Goal: Transaction & Acquisition: Purchase product/service

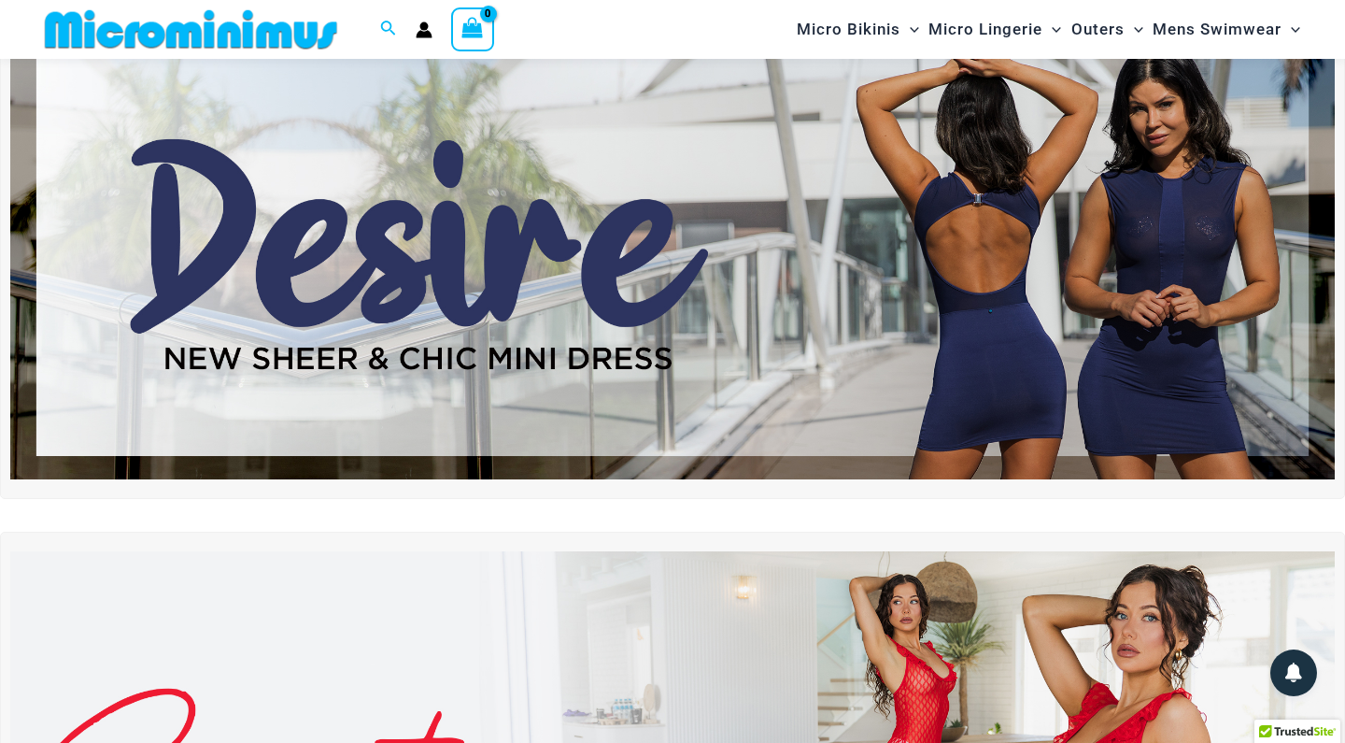
scroll to position [109, 0]
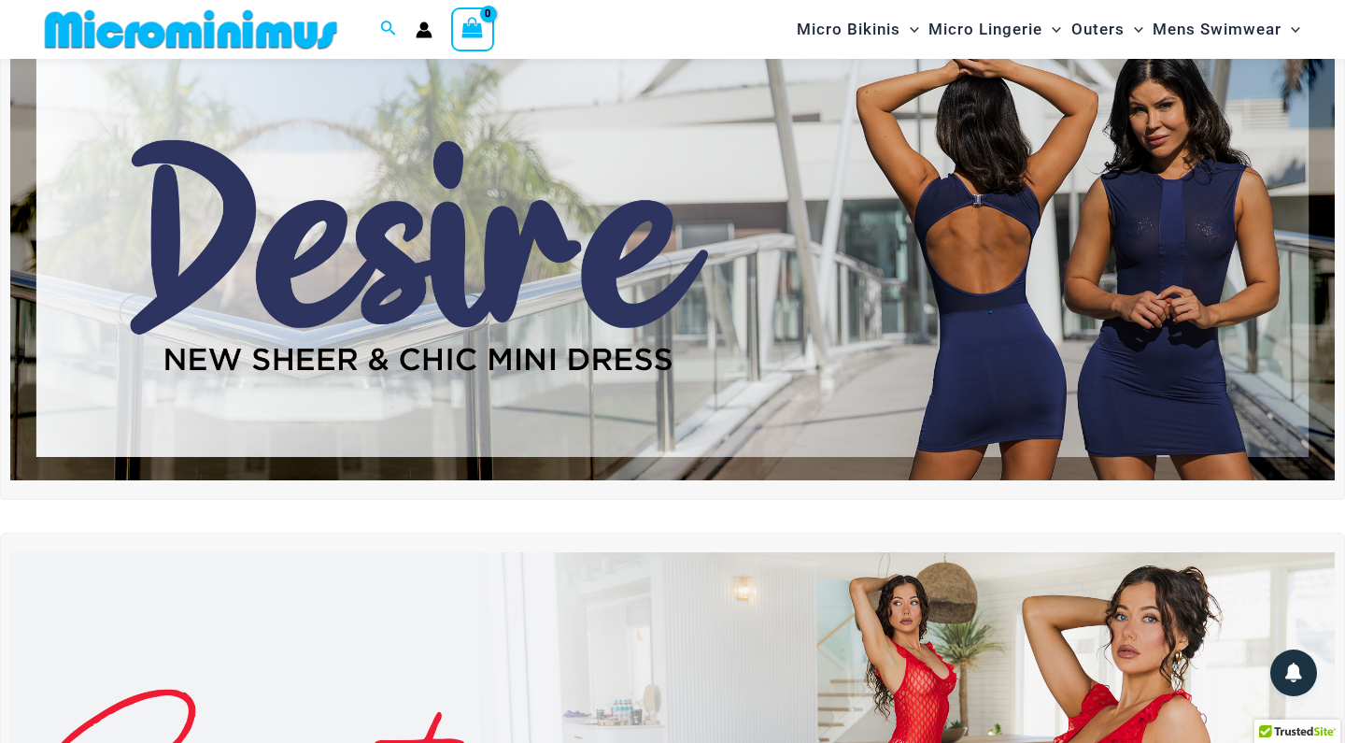
click at [513, 333] on img at bounding box center [672, 255] width 1325 height 450
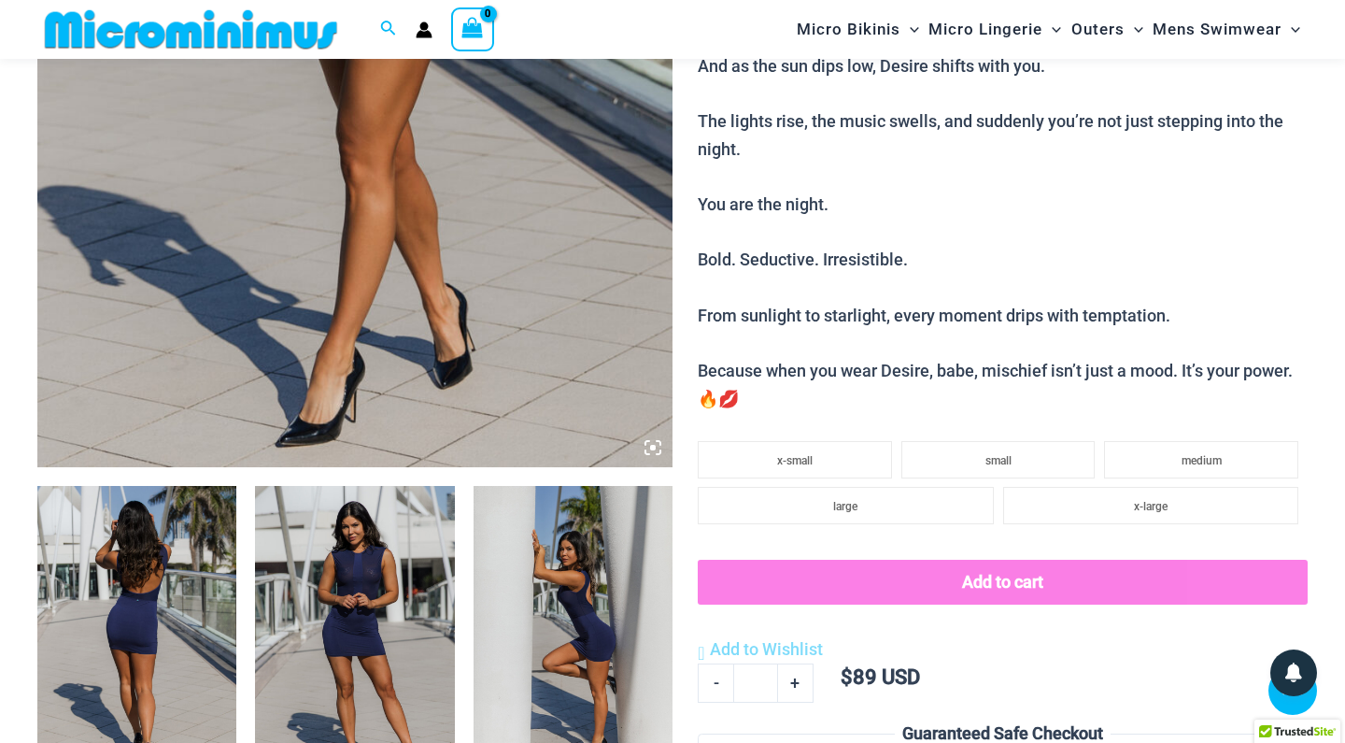
scroll to position [667, 0]
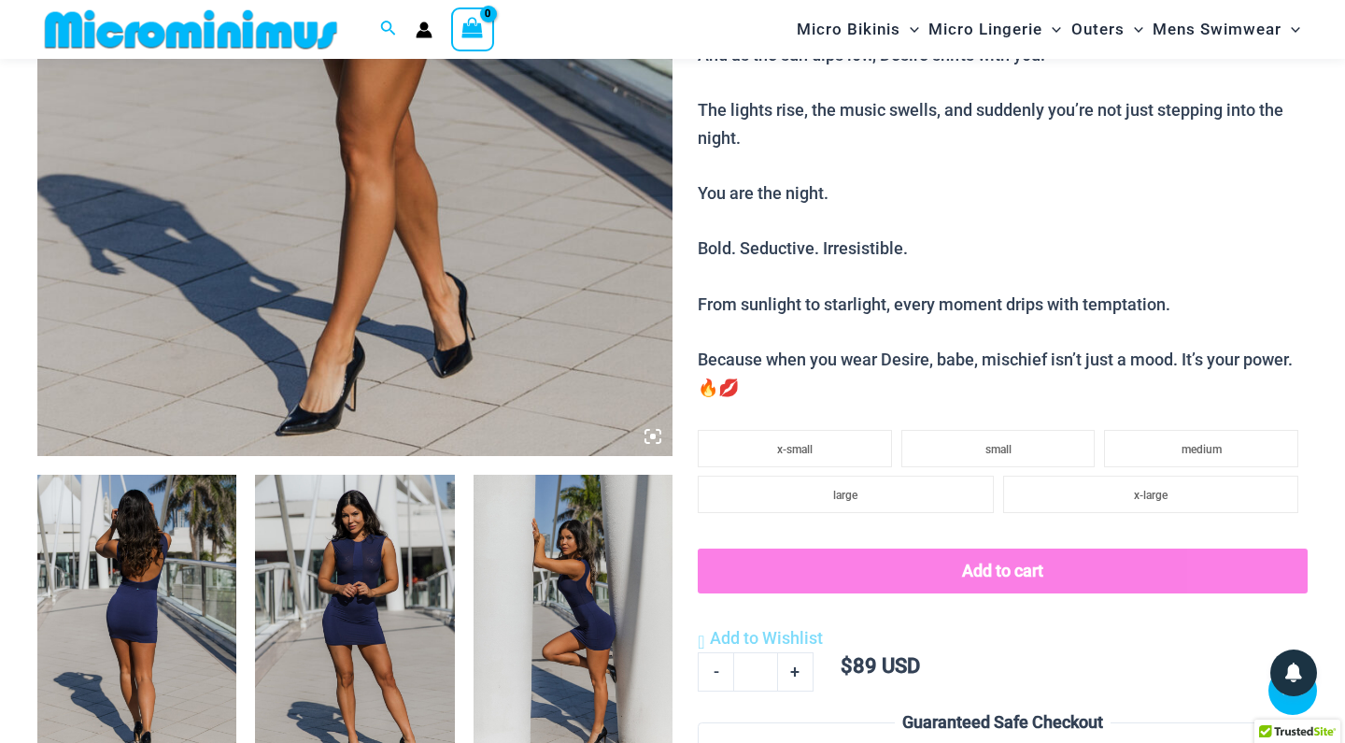
click at [369, 604] on img at bounding box center [354, 624] width 199 height 299
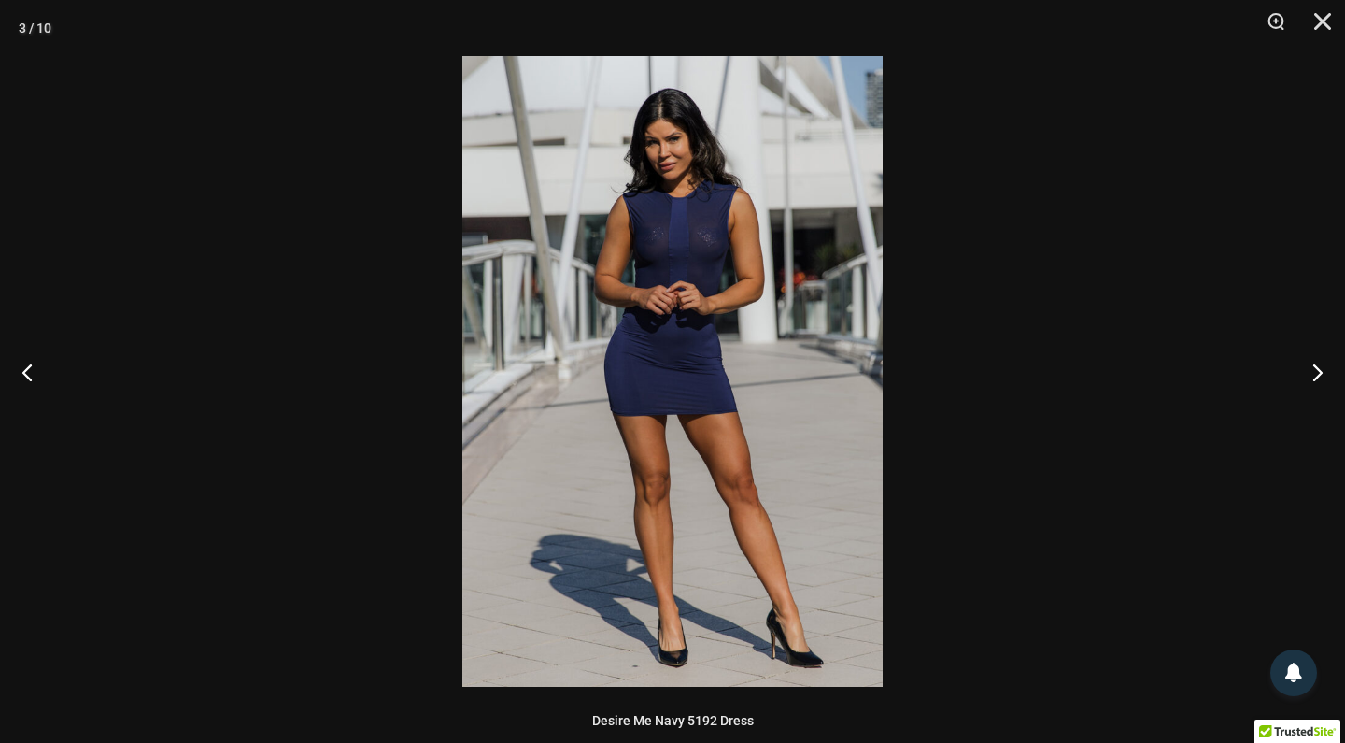
click at [707, 242] on img at bounding box center [672, 371] width 420 height 631
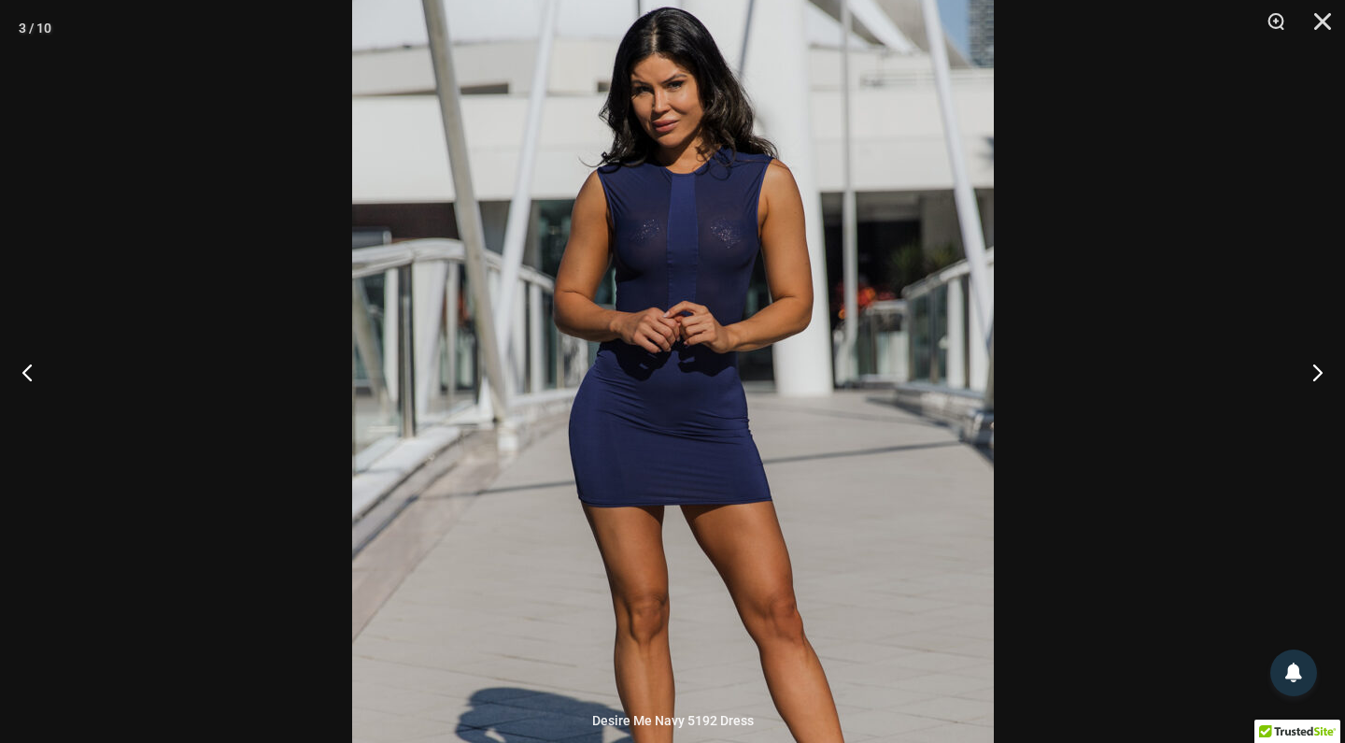
click at [1102, 265] on div at bounding box center [672, 371] width 1345 height 743
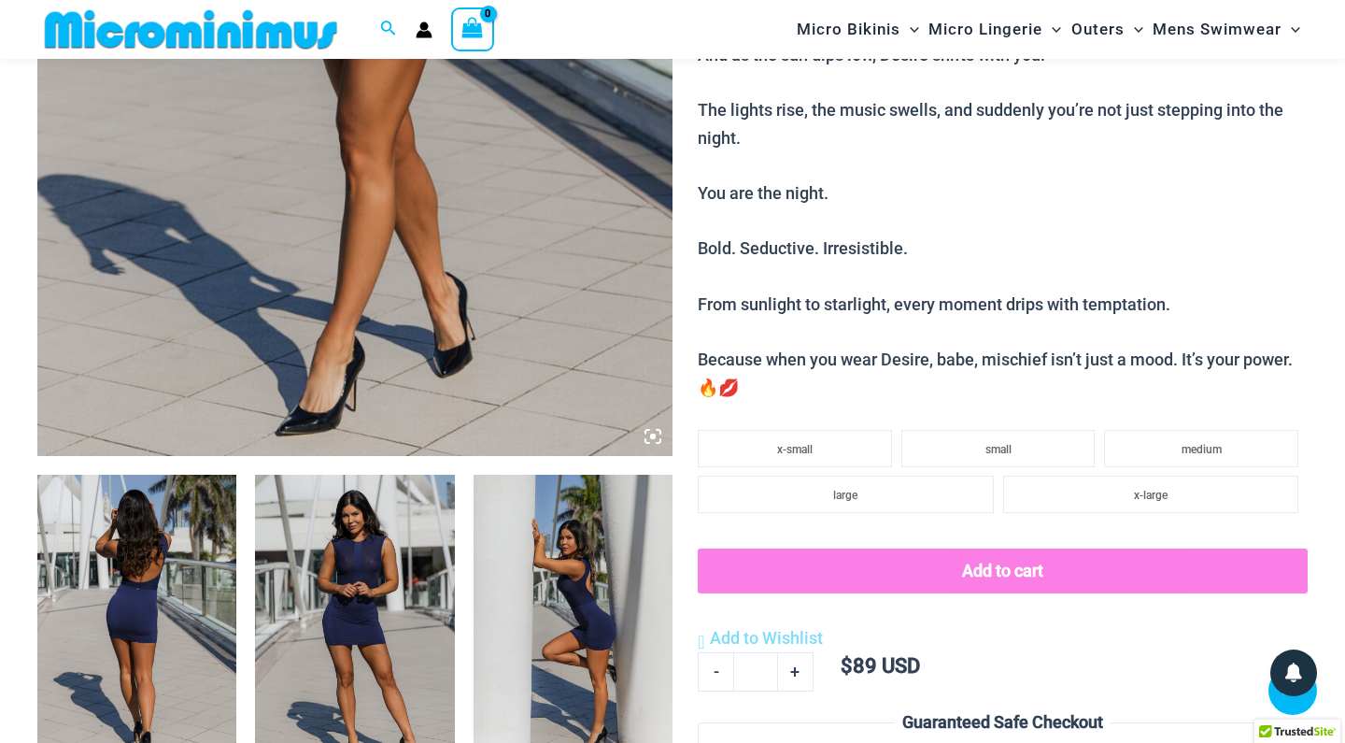
click at [1102, 262] on p "The sun is high, the city alive, and you’re already stirring mischief with ever…" at bounding box center [1003, 40] width 610 height 721
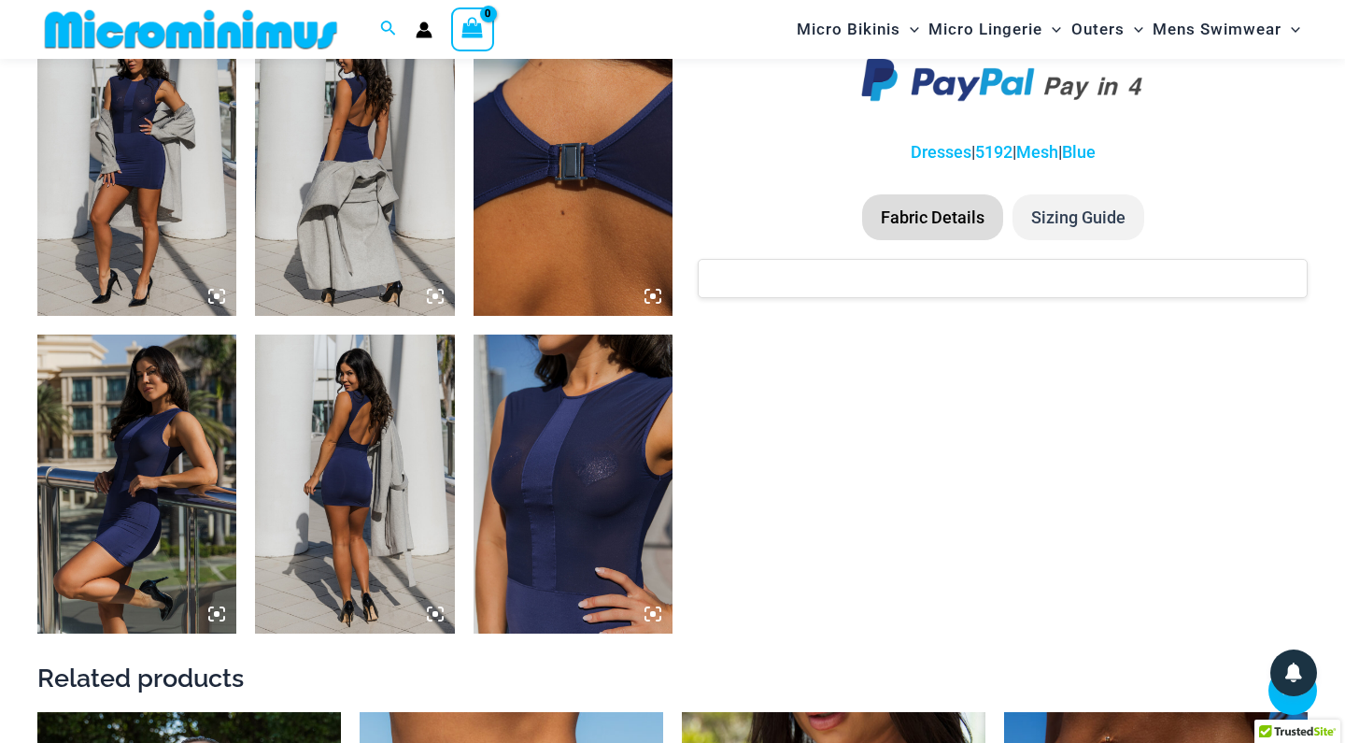
scroll to position [1453, 0]
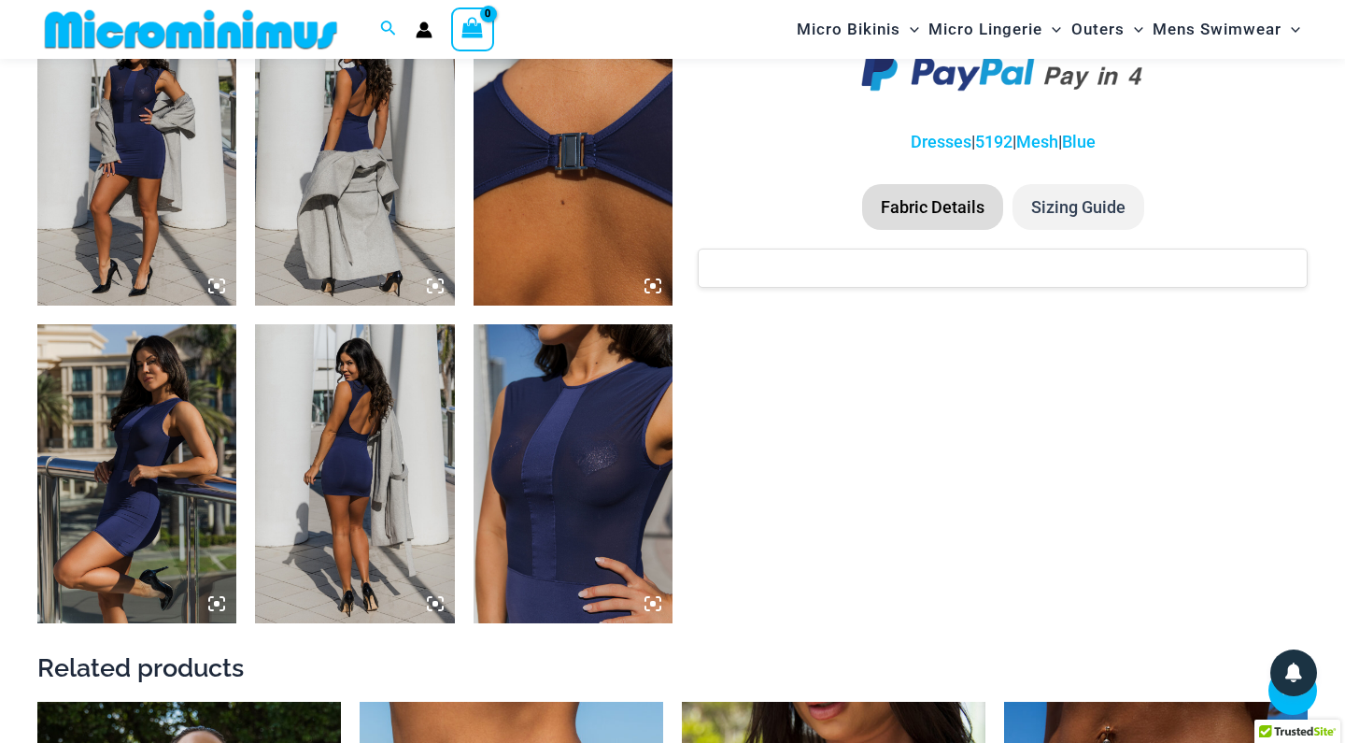
click at [957, 192] on li "Fabric Details" at bounding box center [932, 207] width 141 height 47
click at [918, 188] on li "Fabric Details" at bounding box center [932, 207] width 141 height 47
click at [943, 184] on li "Fabric Details" at bounding box center [932, 207] width 141 height 47
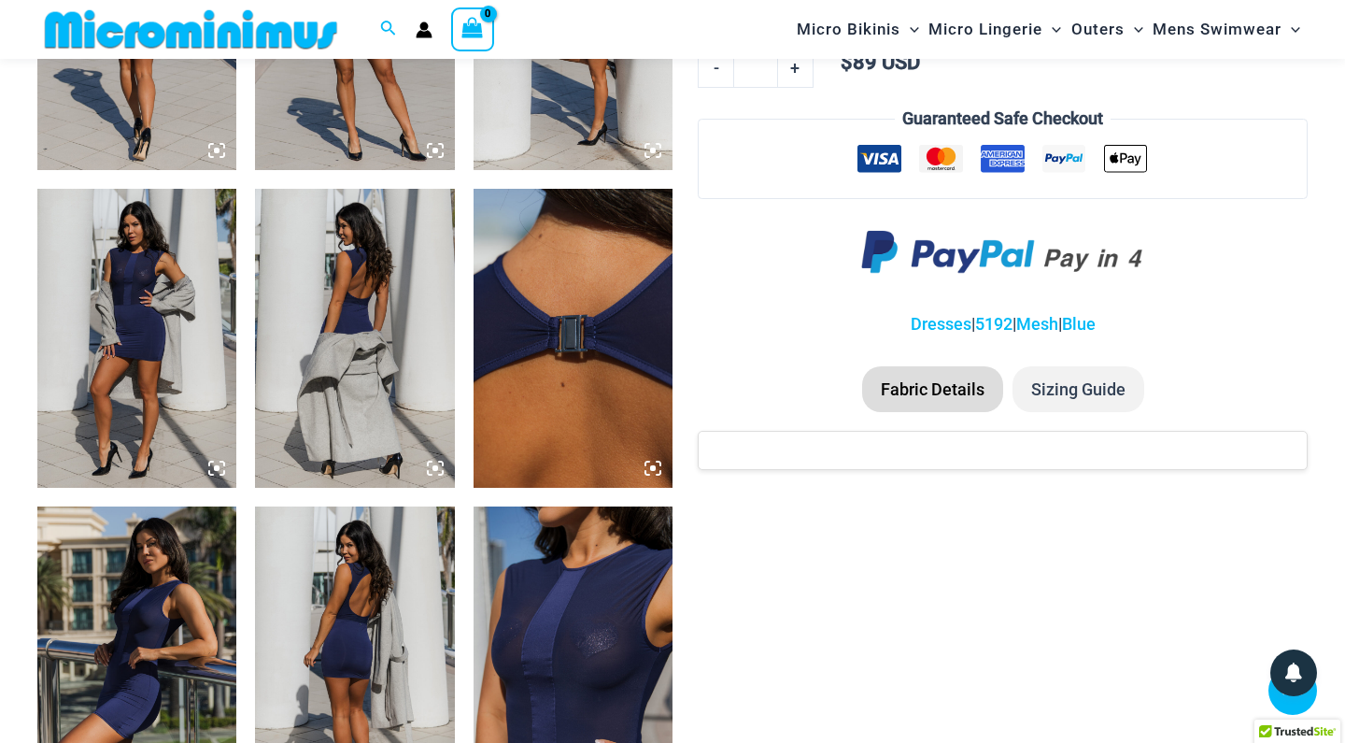
scroll to position [1244, 0]
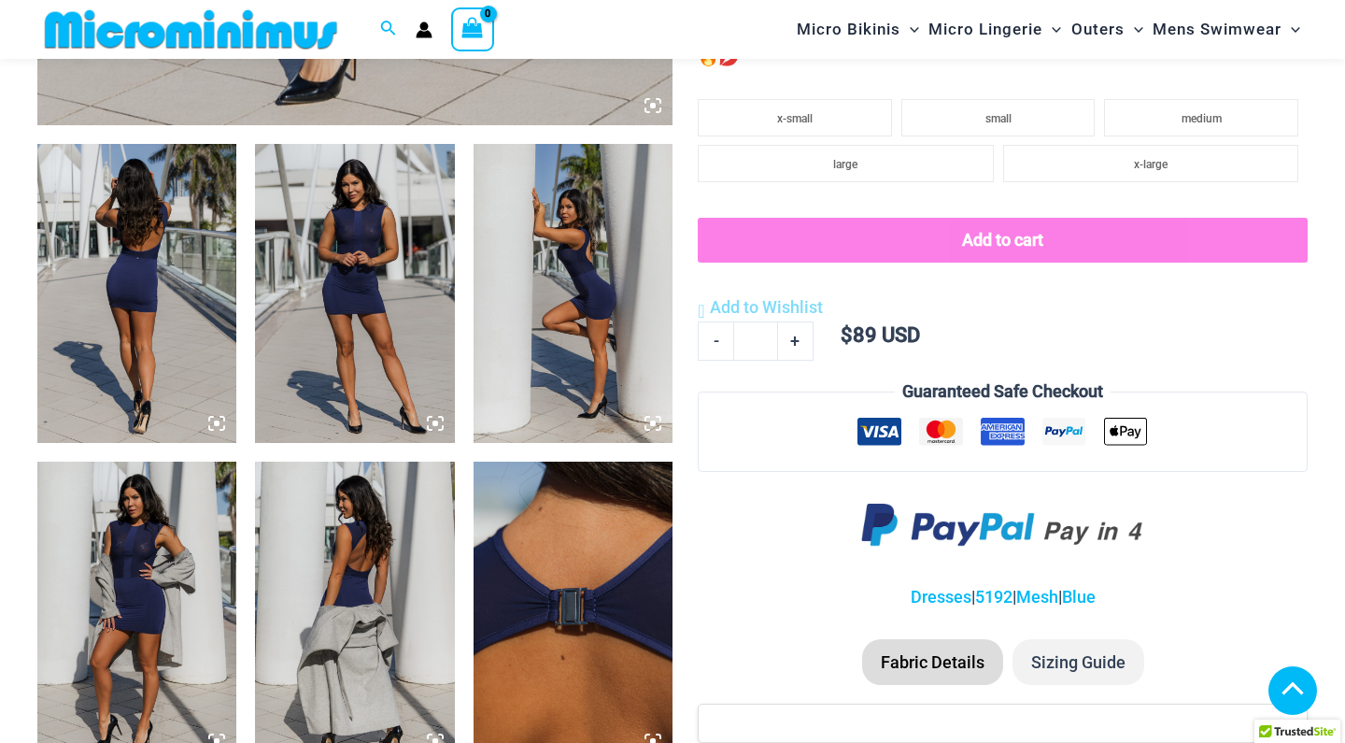
scroll to position [995, 0]
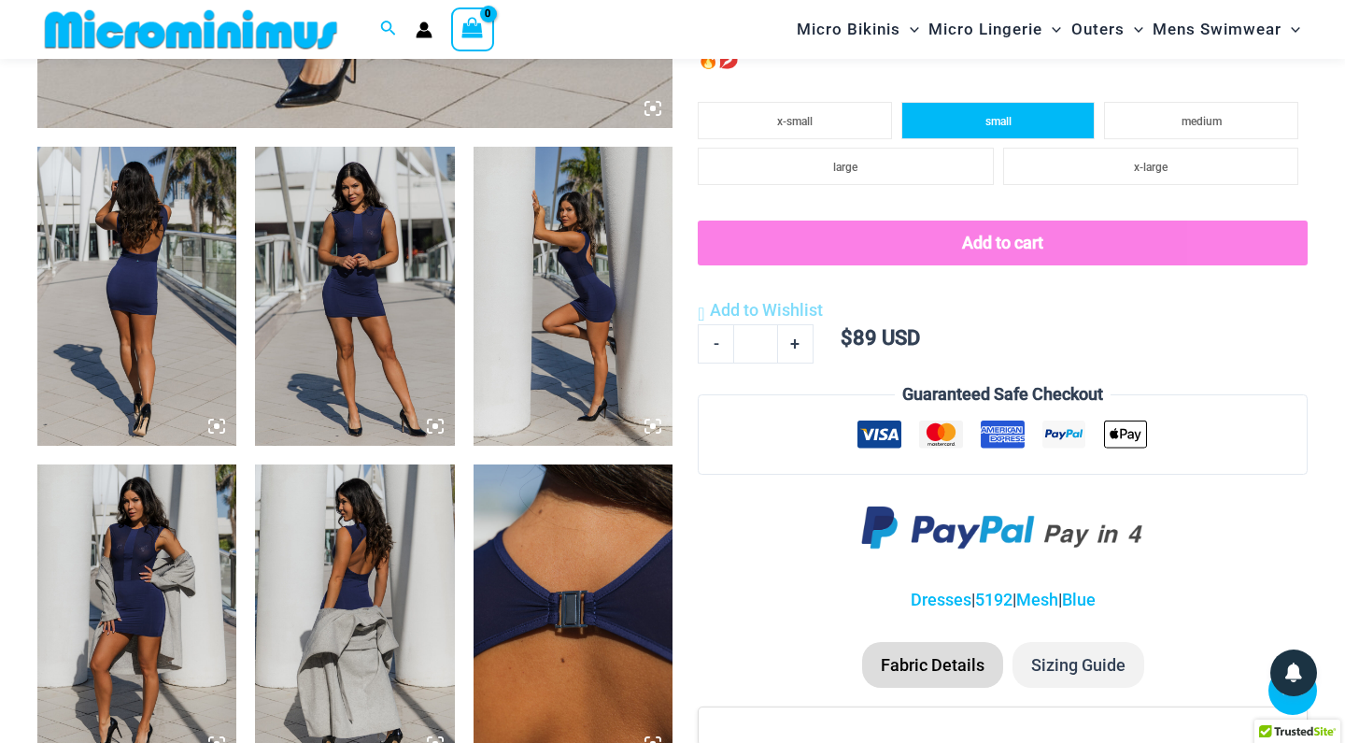
click at [999, 115] on span "small" at bounding box center [999, 121] width 26 height 13
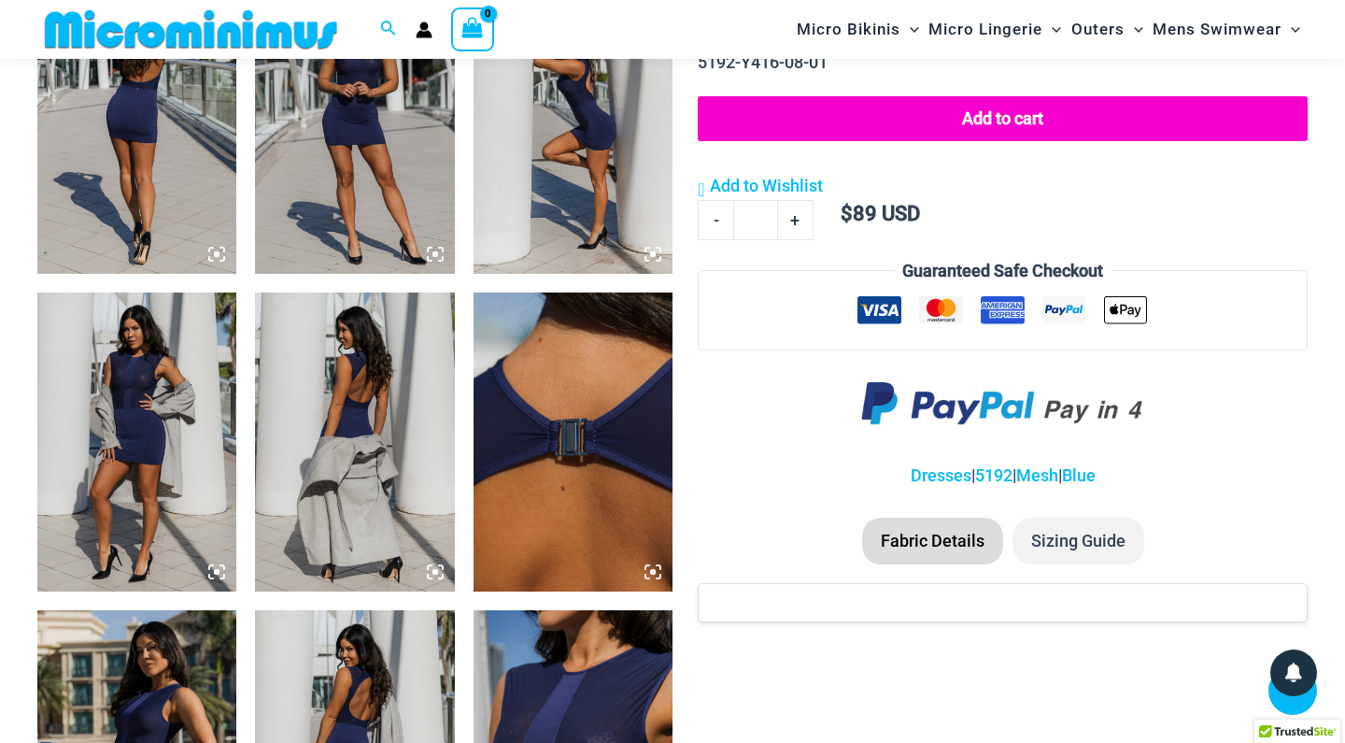
scroll to position [1176, 0]
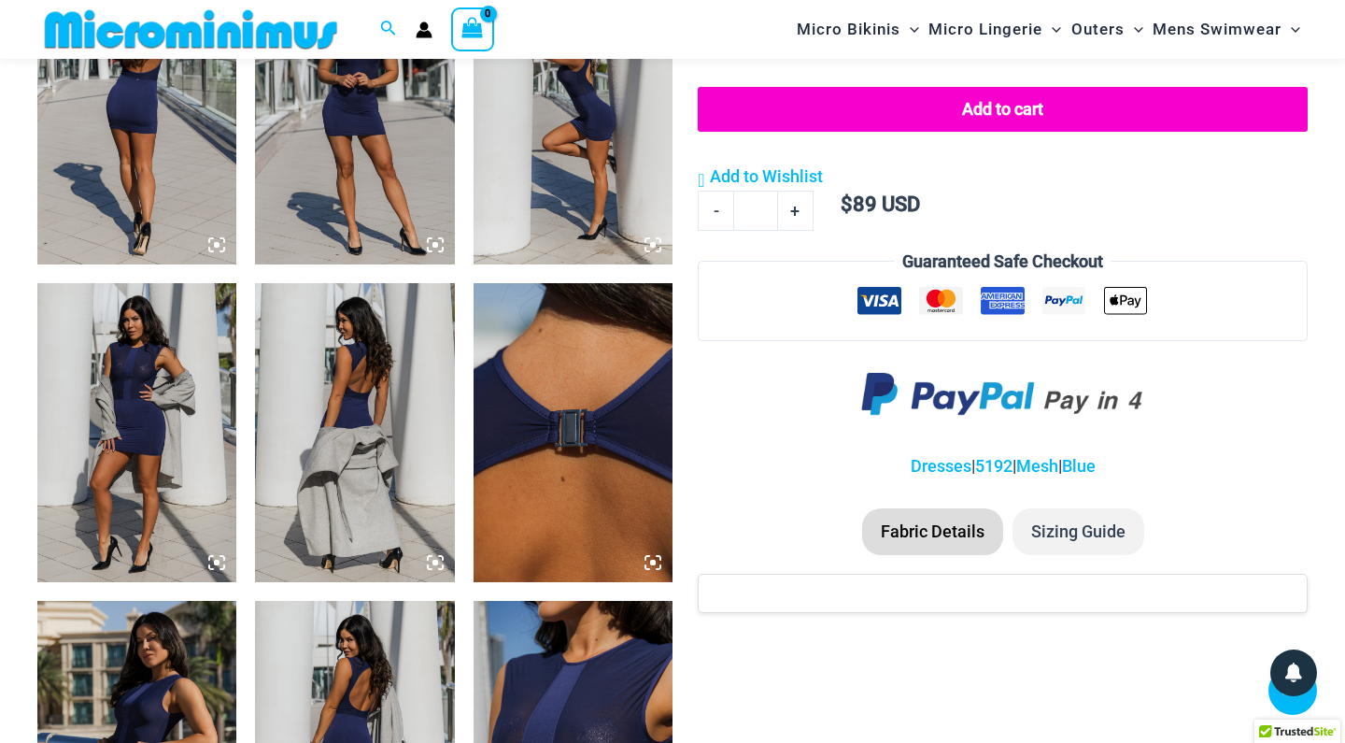
click at [902, 510] on li "Fabric Details" at bounding box center [932, 531] width 141 height 47
click at [939, 508] on li "Fabric Details" at bounding box center [932, 531] width 141 height 47
click at [207, 403] on img at bounding box center [136, 432] width 199 height 299
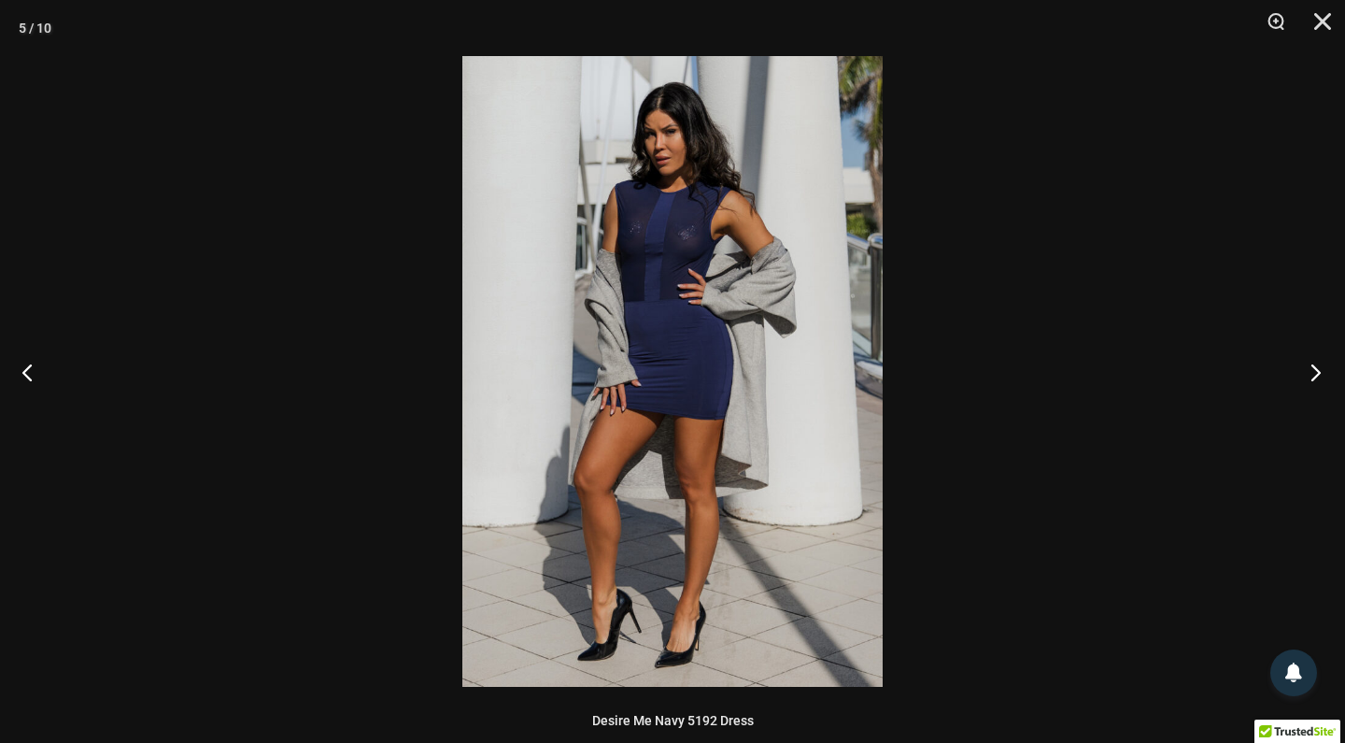
click at [1310, 376] on button "Next" at bounding box center [1310, 371] width 70 height 93
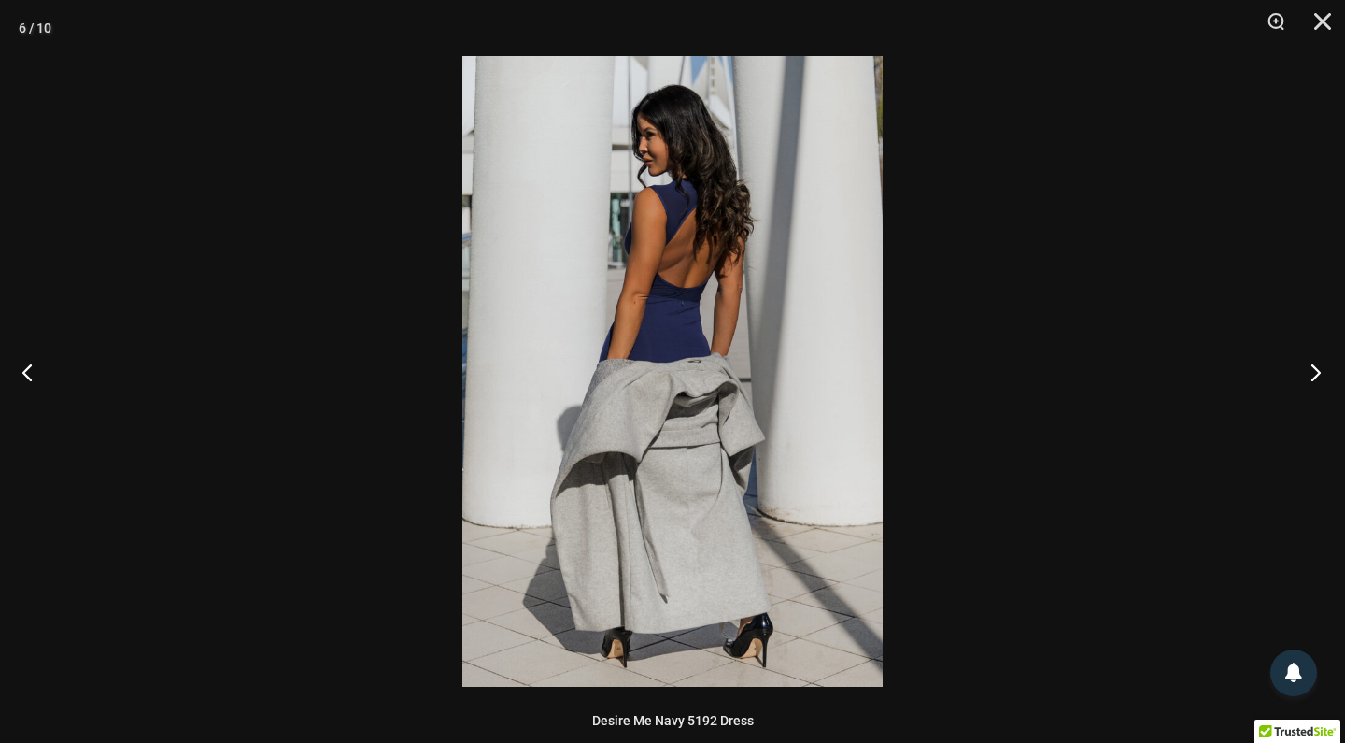
click at [1310, 377] on button "Next" at bounding box center [1310, 371] width 70 height 93
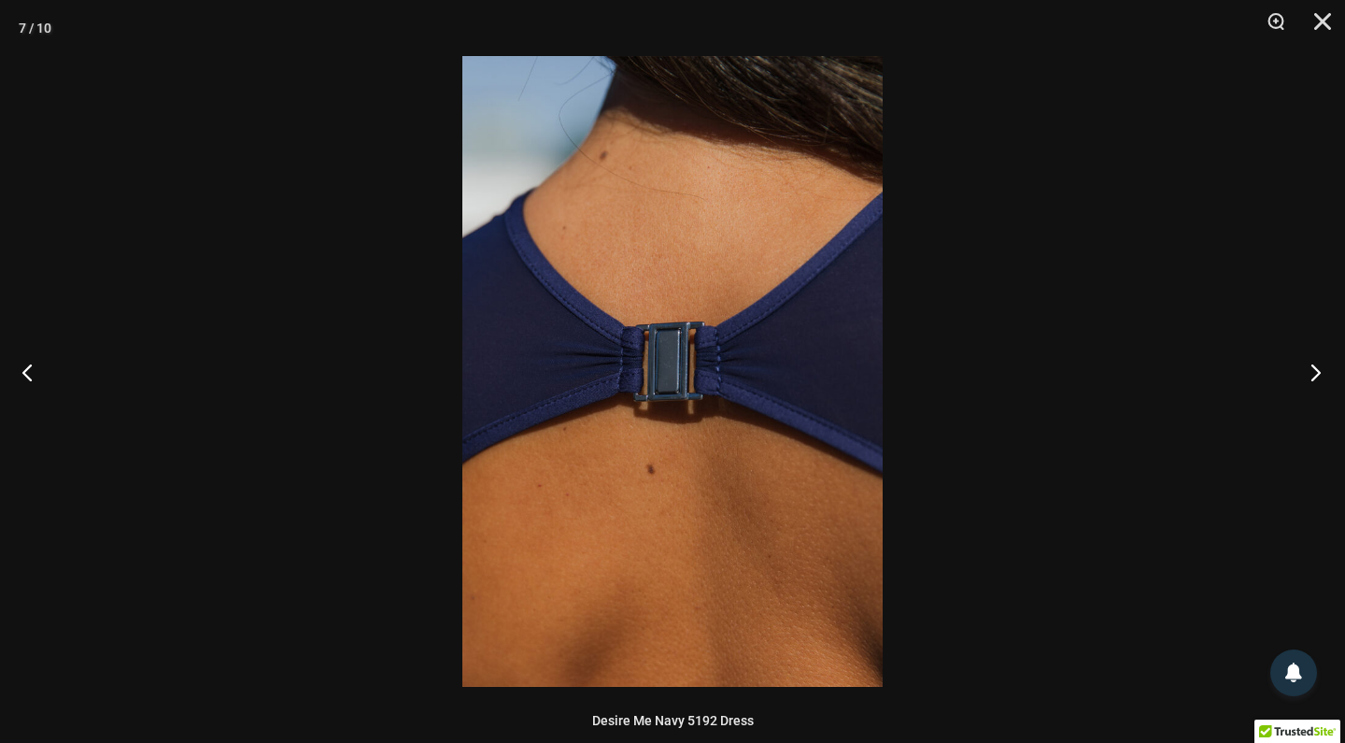
click at [1310, 377] on button "Next" at bounding box center [1310, 371] width 70 height 93
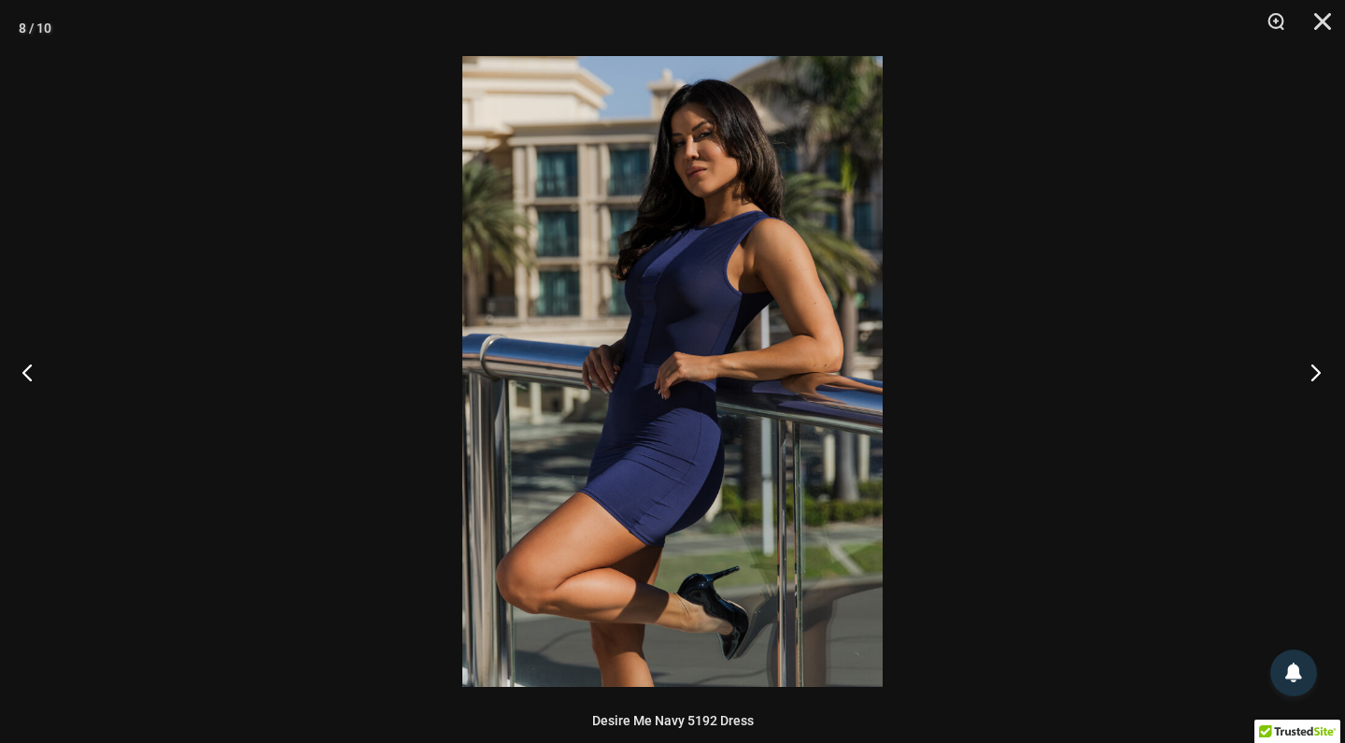
click at [1310, 377] on button "Next" at bounding box center [1310, 371] width 70 height 93
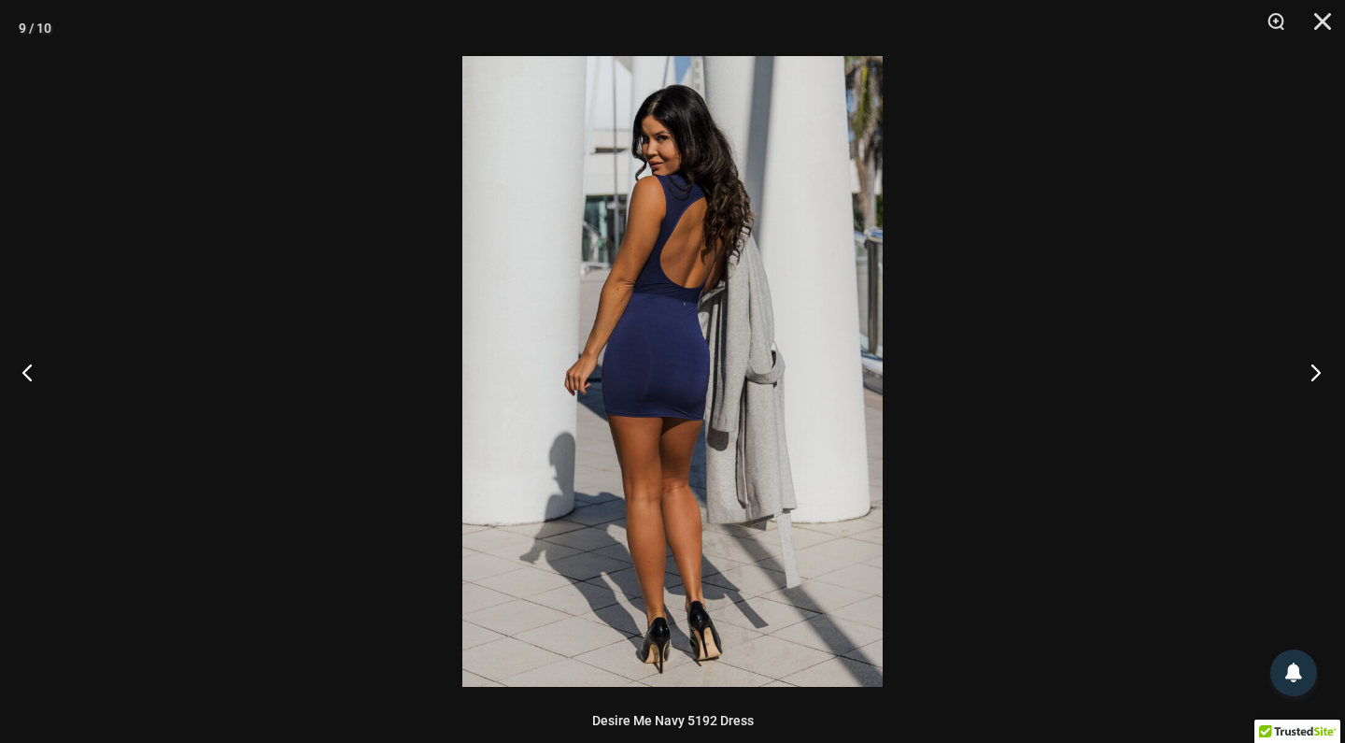
click at [1310, 377] on button "Next" at bounding box center [1310, 371] width 70 height 93
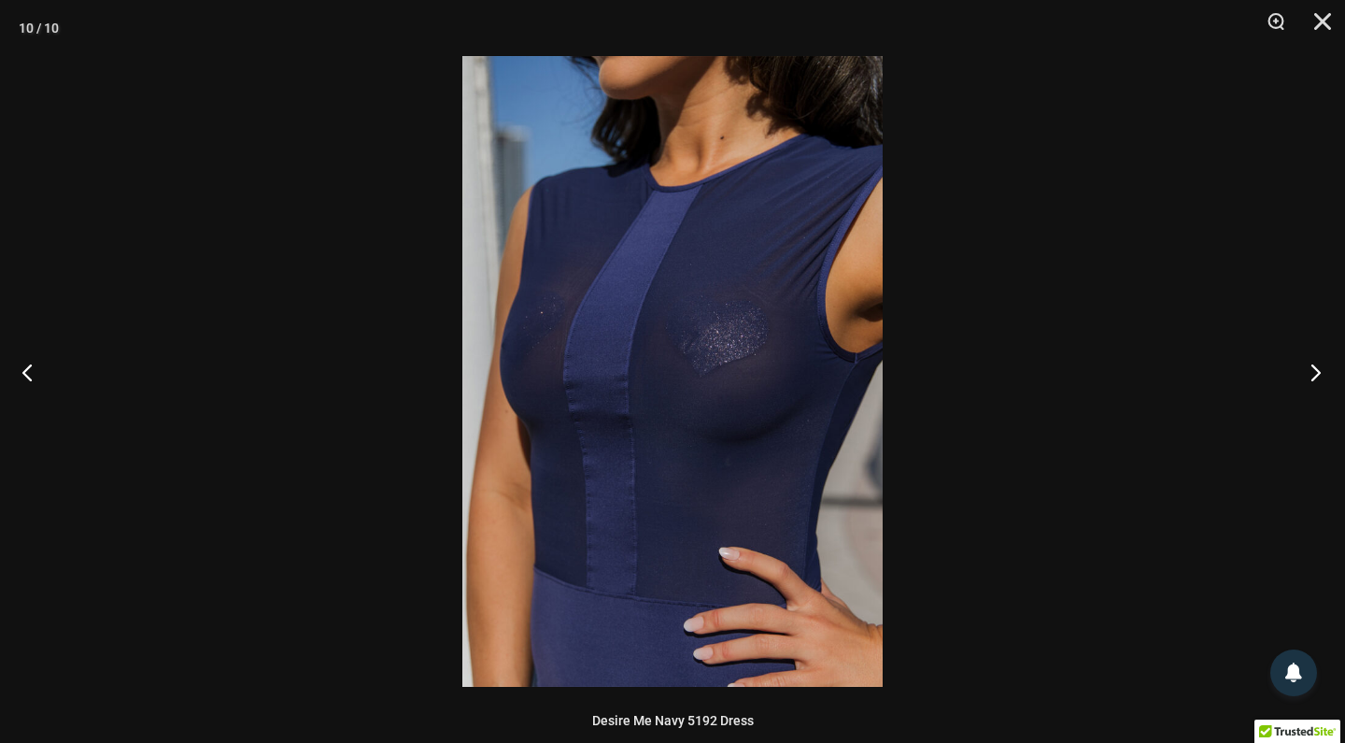
click at [1310, 377] on button "Next" at bounding box center [1310, 371] width 70 height 93
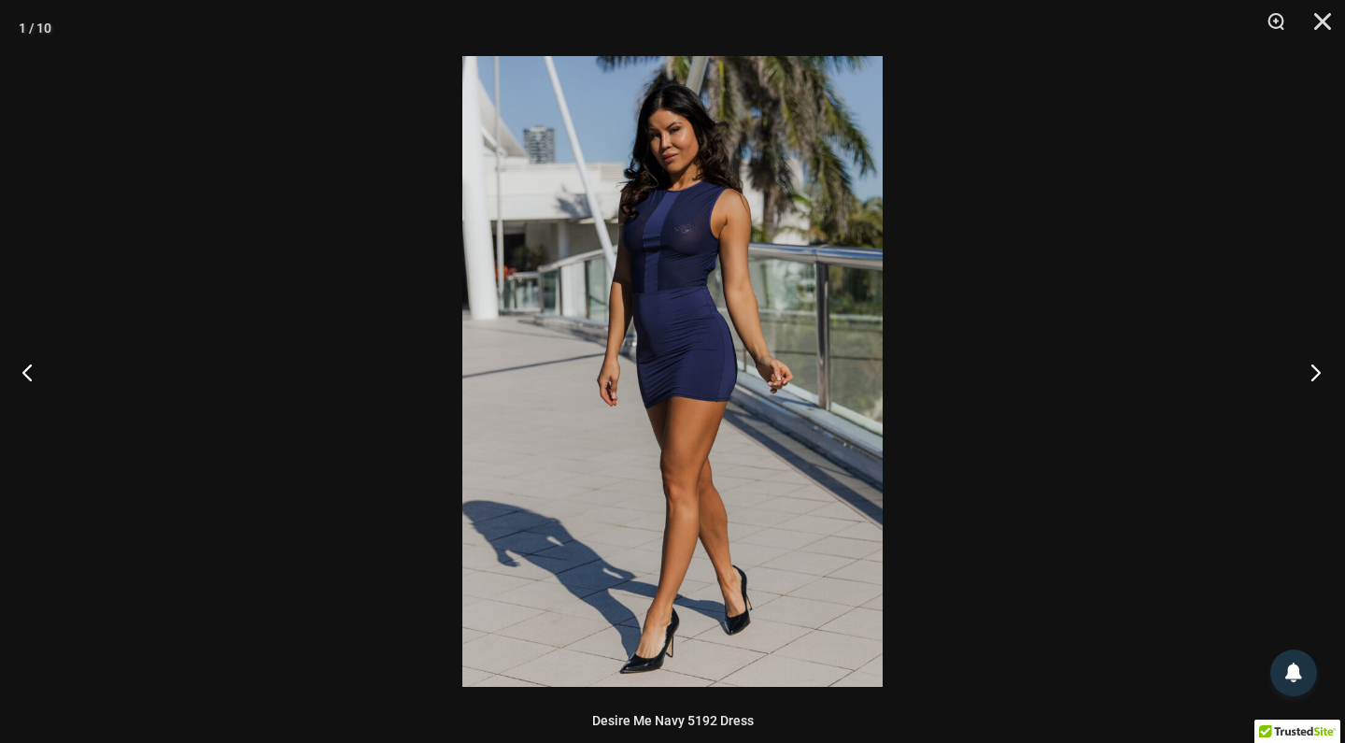
click at [1310, 377] on button "Next" at bounding box center [1310, 371] width 70 height 93
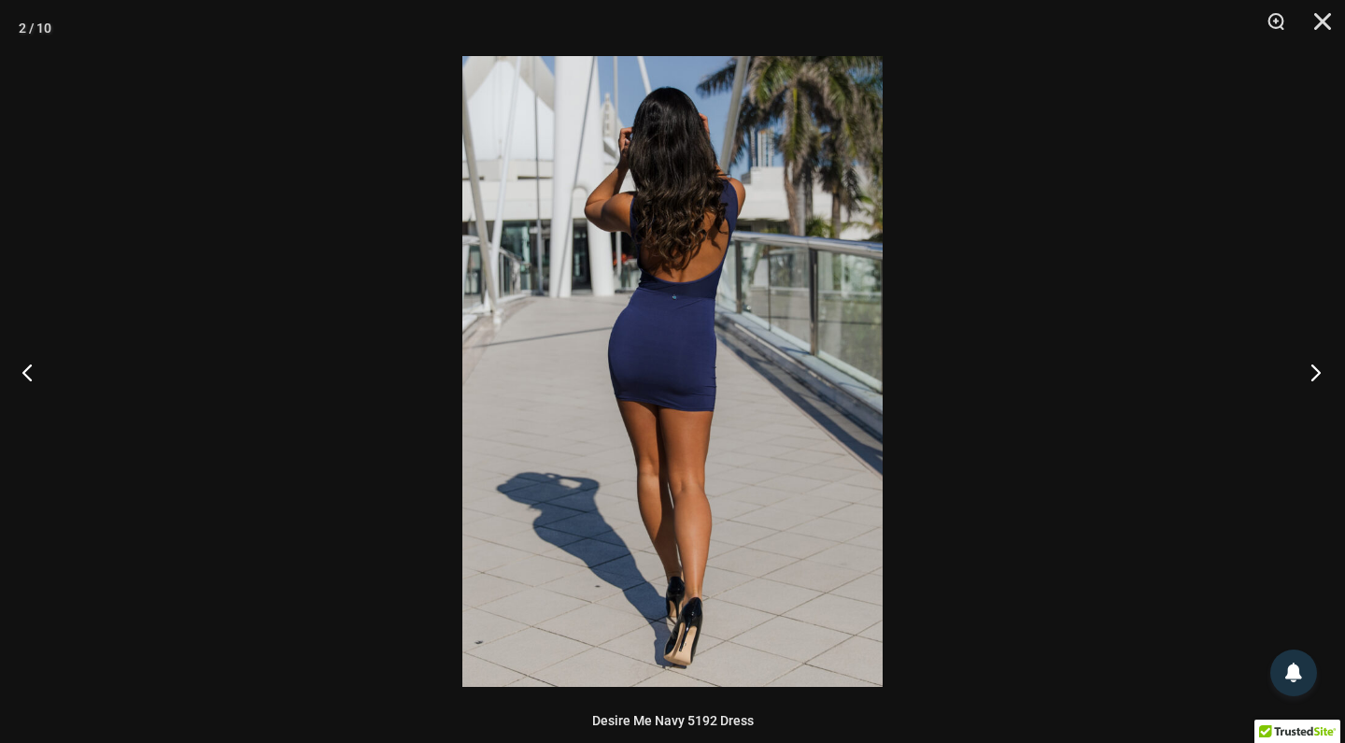
click at [1310, 377] on button "Next" at bounding box center [1310, 371] width 70 height 93
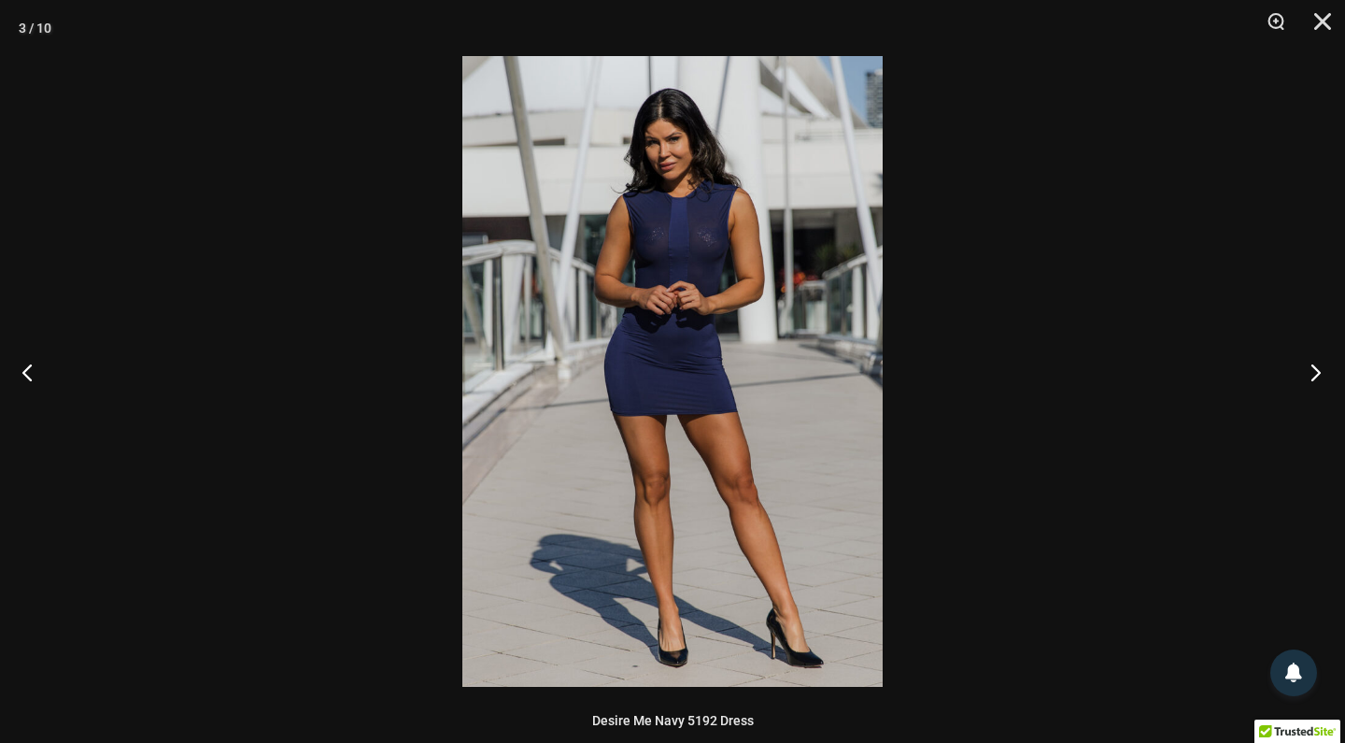
click at [1310, 377] on button "Next" at bounding box center [1310, 371] width 70 height 93
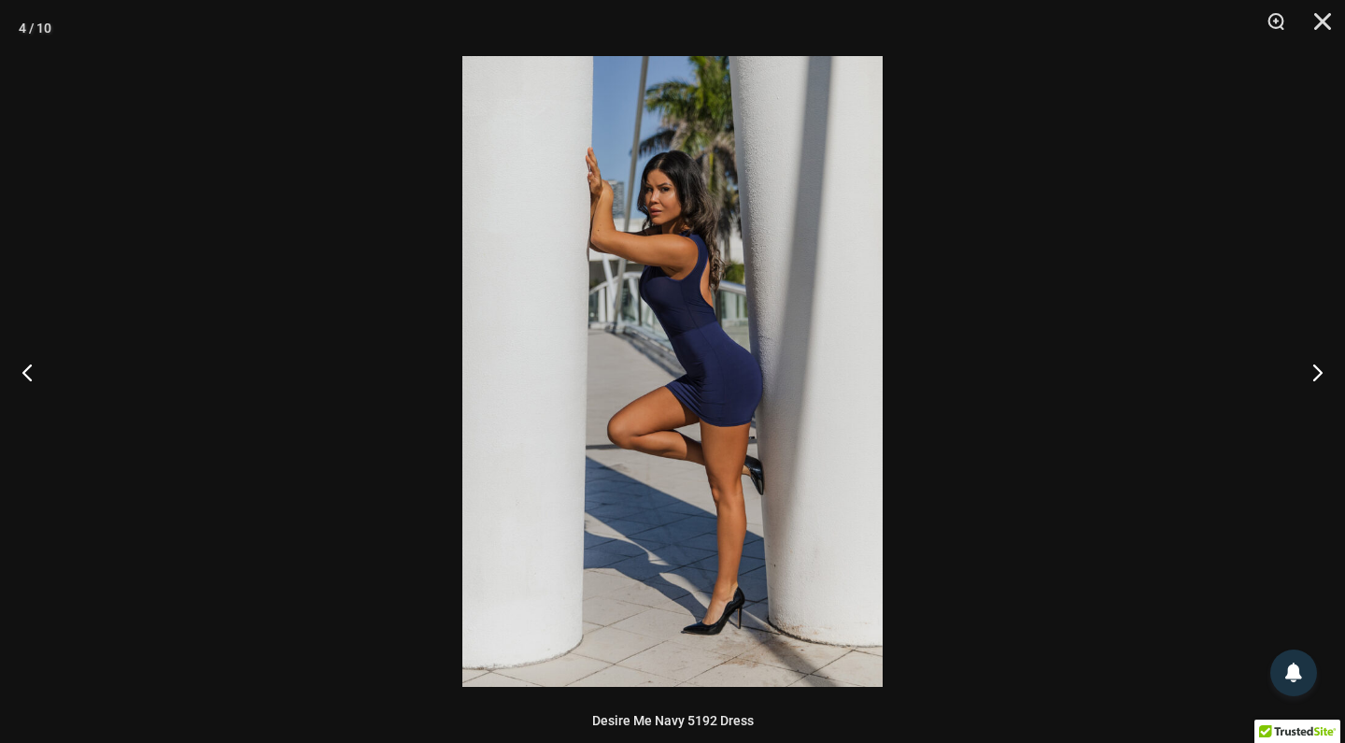
click at [1162, 241] on div at bounding box center [672, 371] width 1345 height 743
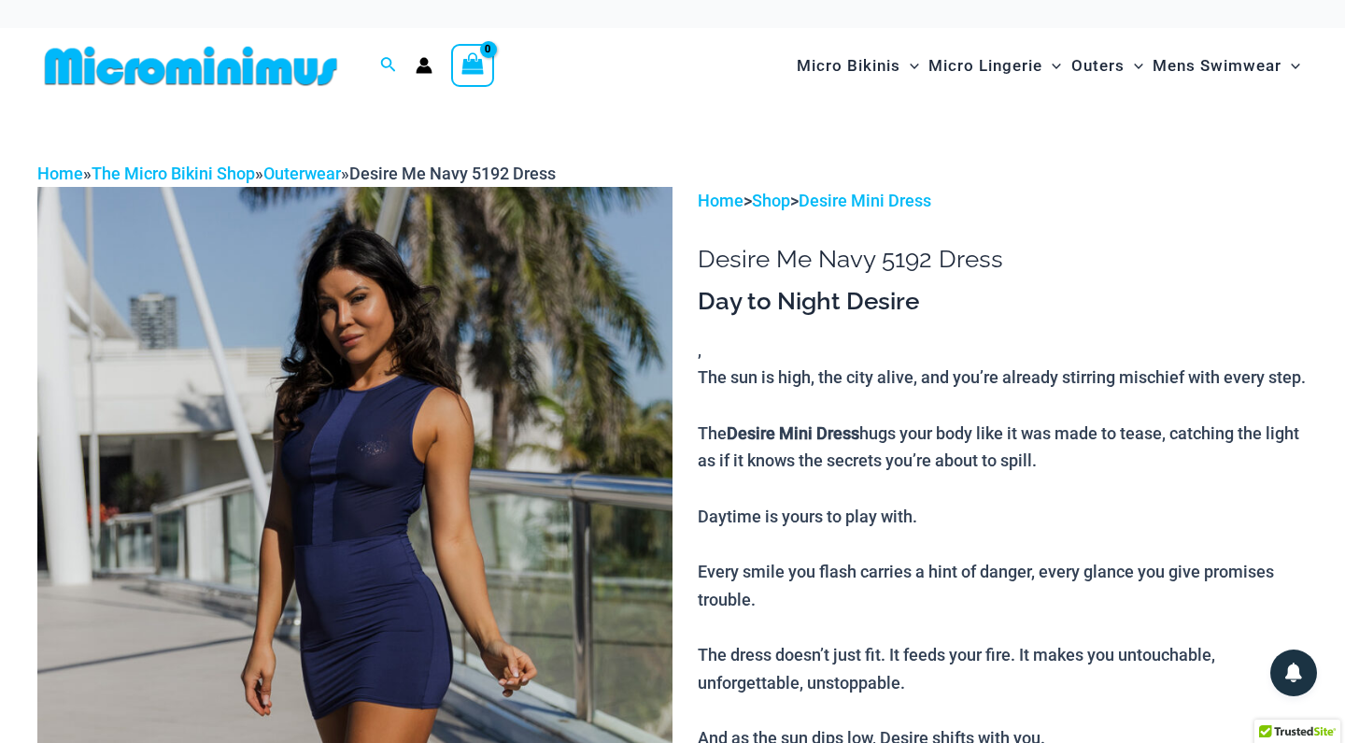
scroll to position [0, 0]
click at [270, 67] on img at bounding box center [190, 66] width 307 height 42
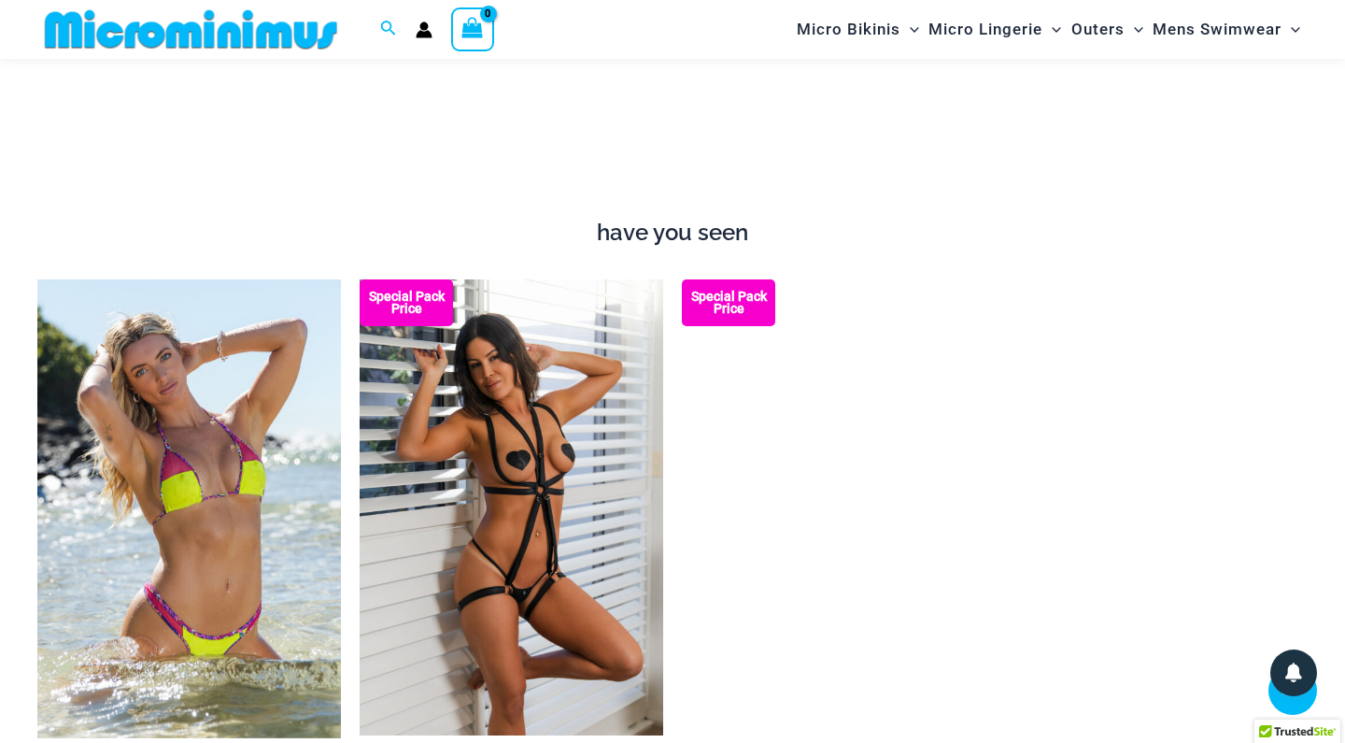
scroll to position [1684, 0]
